Goal: Find specific page/section

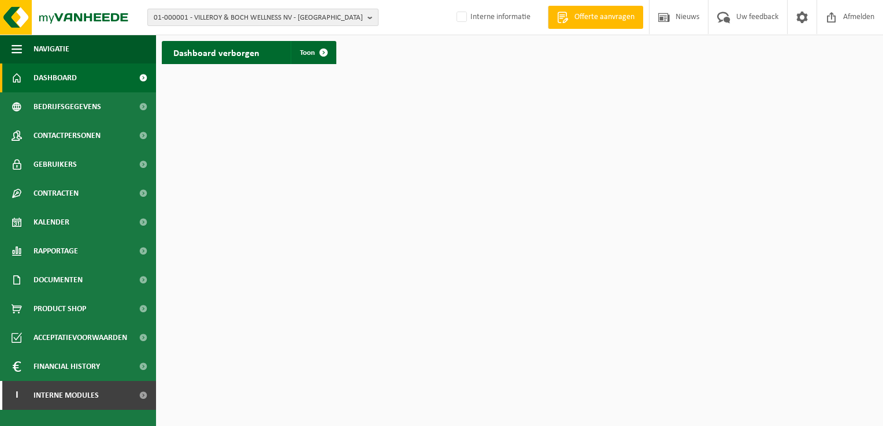
click at [206, 19] on span "01-000001 - VILLEROY & BOCH WELLNESS NV - ROESELARE" at bounding box center [258, 17] width 209 height 17
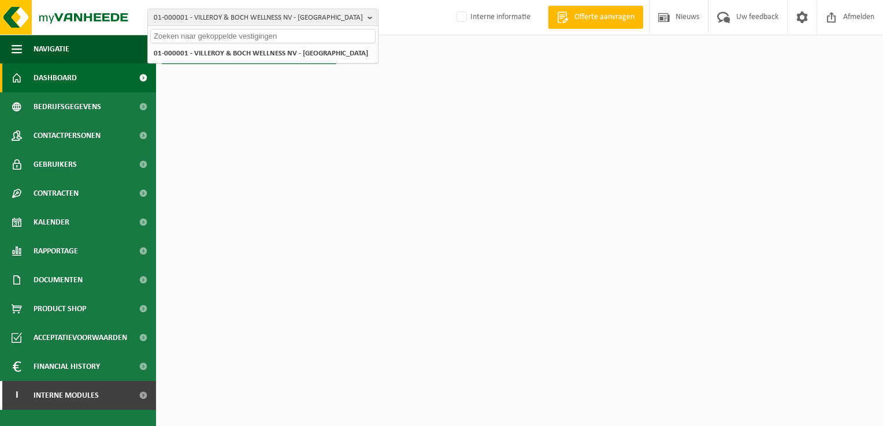
paste input "10-762974"
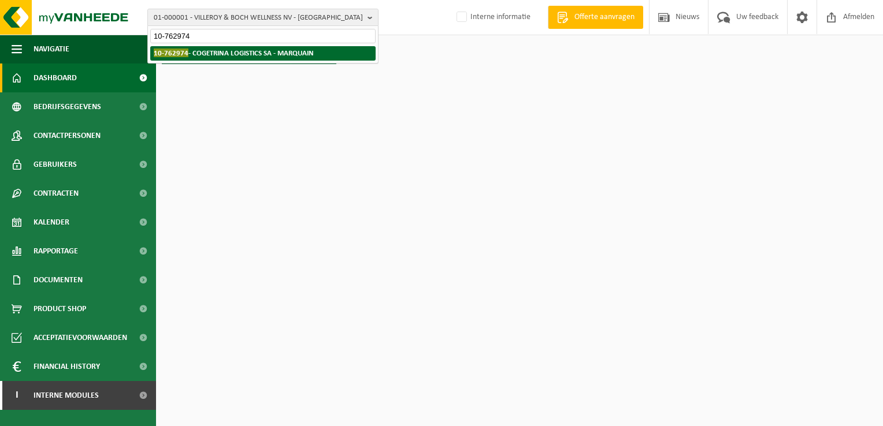
type input "10-762974"
click at [209, 50] on strong "10-762974 - COGETRINA LOGISTICS SA - MARQUAIN" at bounding box center [234, 53] width 160 height 9
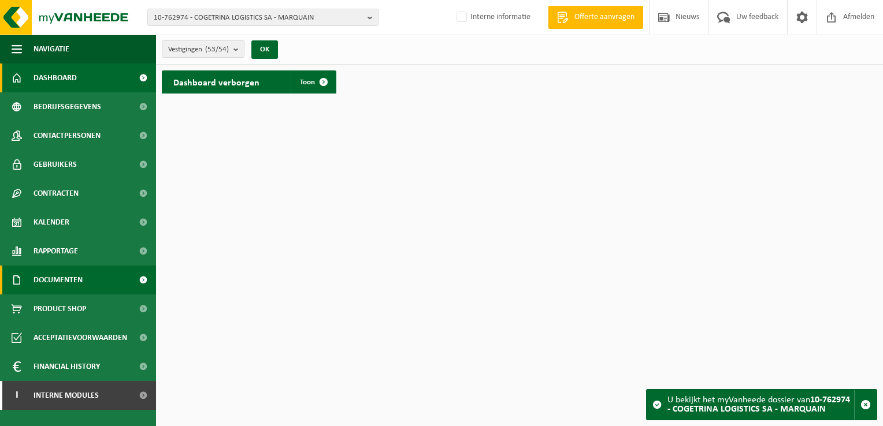
click at [95, 270] on link "Documenten" at bounding box center [78, 280] width 156 height 29
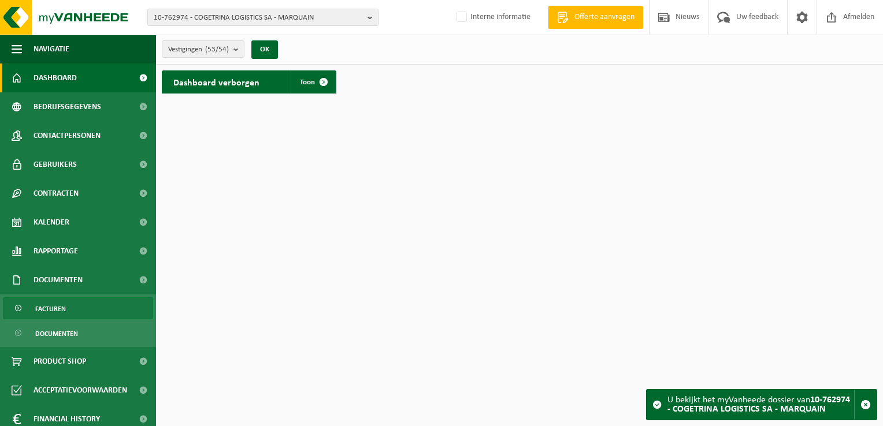
click at [77, 305] on link "Facturen" at bounding box center [78, 308] width 150 height 22
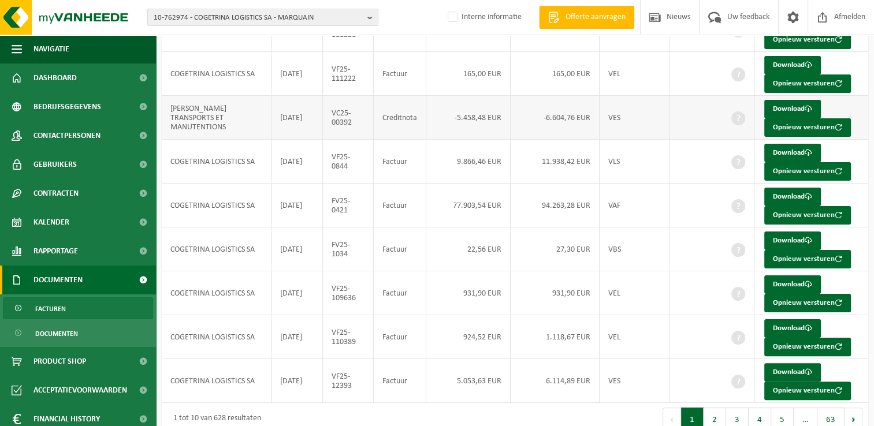
scroll to position [224, 0]
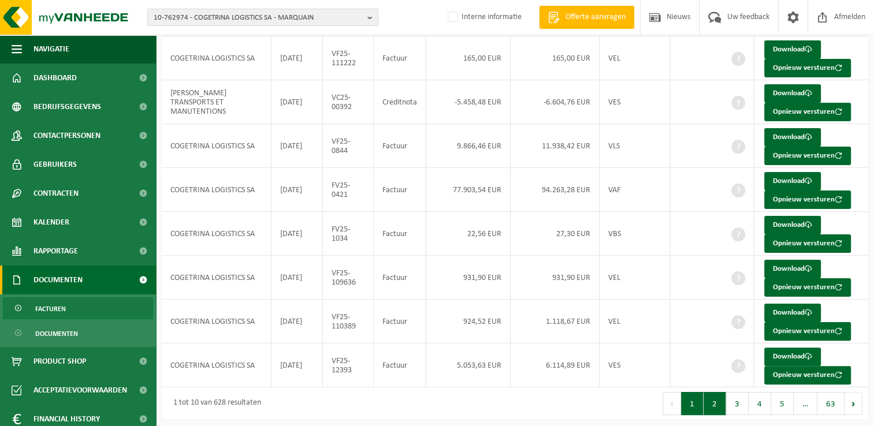
click at [708, 403] on button "2" at bounding box center [714, 403] width 23 height 23
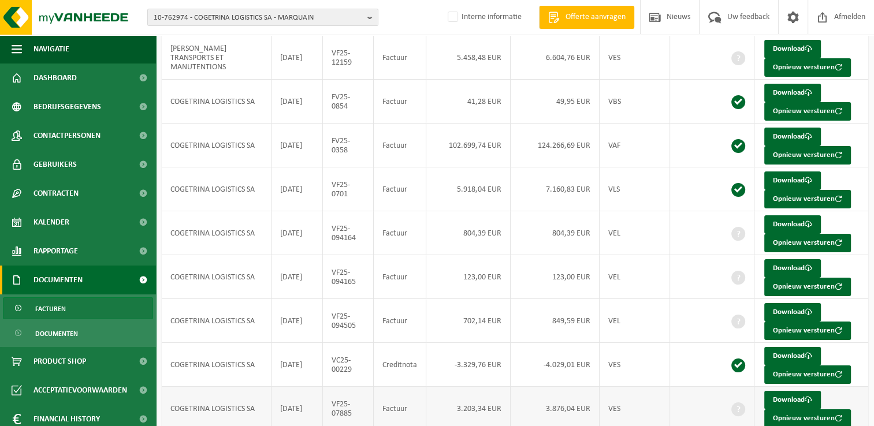
scroll to position [108, 0]
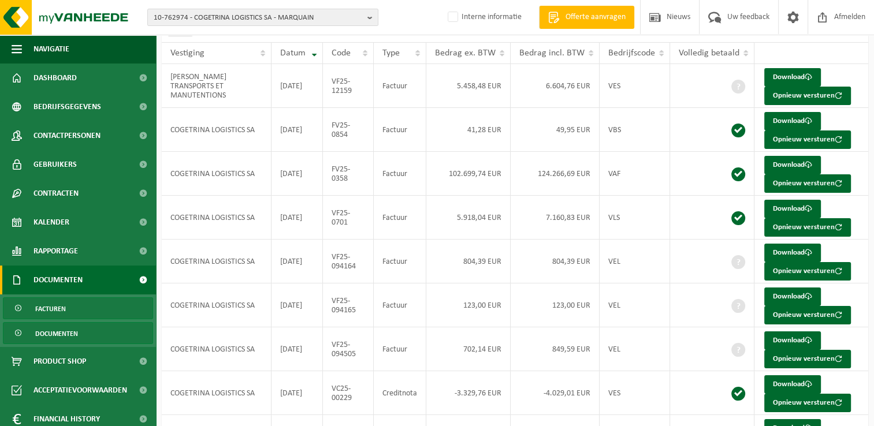
click at [102, 327] on link "Documenten" at bounding box center [78, 333] width 150 height 22
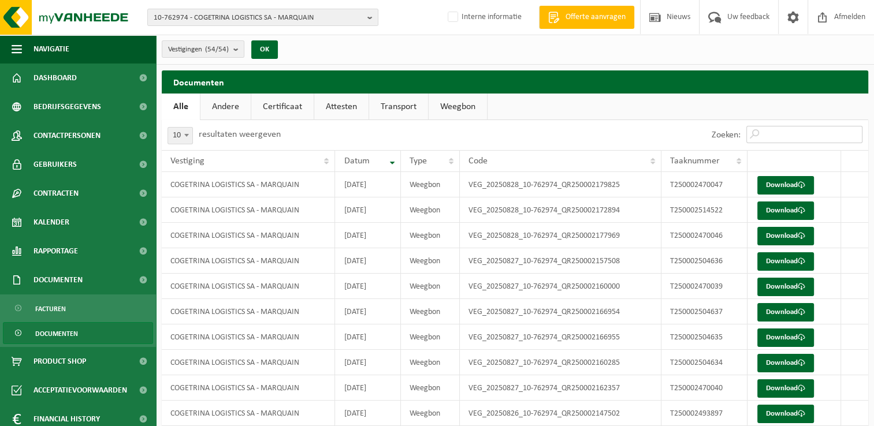
click at [769, 140] on input "Zoeken:" at bounding box center [804, 134] width 116 height 17
paste input "T250000955360"
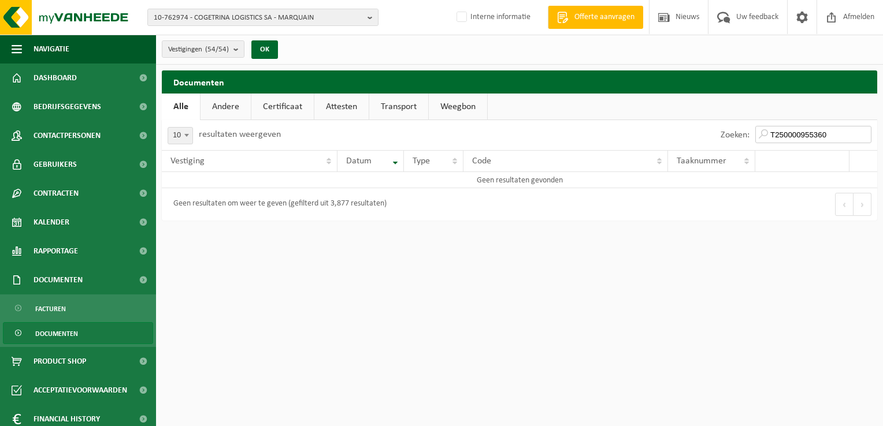
drag, startPoint x: 834, startPoint y: 131, endPoint x: 707, endPoint y: 126, distance: 127.2
click at [707, 126] on div "Zoeken: T250000955360" at bounding box center [698, 135] width 358 height 30
paste input "4"
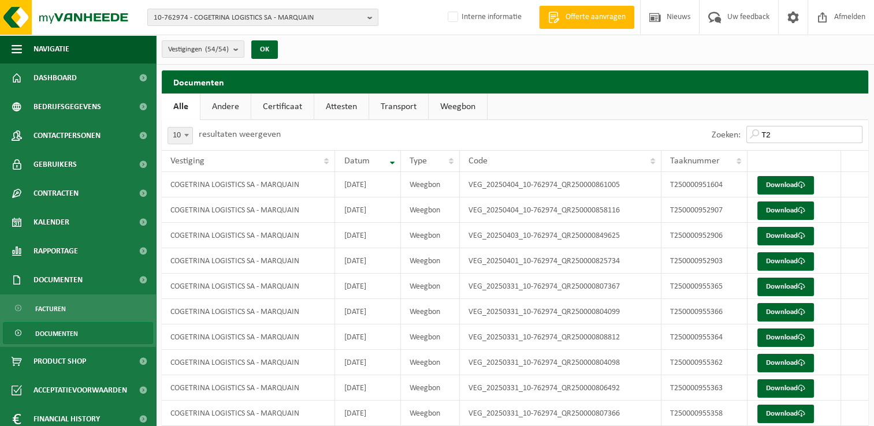
type input "T"
click at [777, 134] on input "Zoeken:" at bounding box center [804, 134] width 116 height 17
paste input "T250000955360"
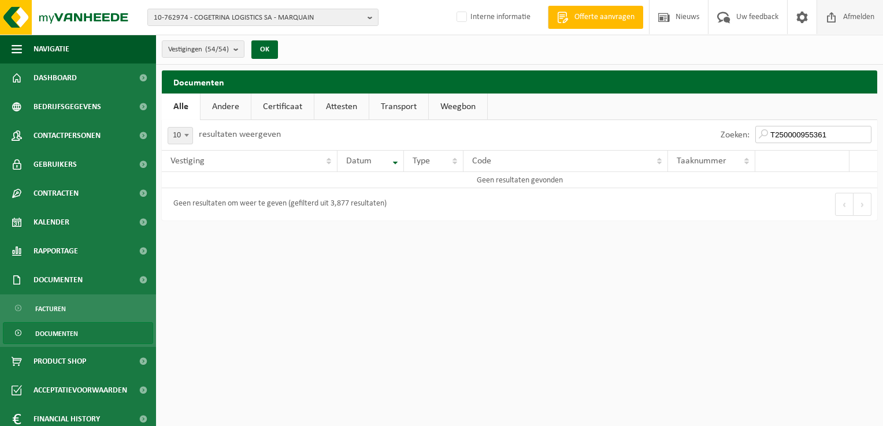
type input "T250000955361"
